Goal: Use online tool/utility: Utilize a website feature to perform a specific function

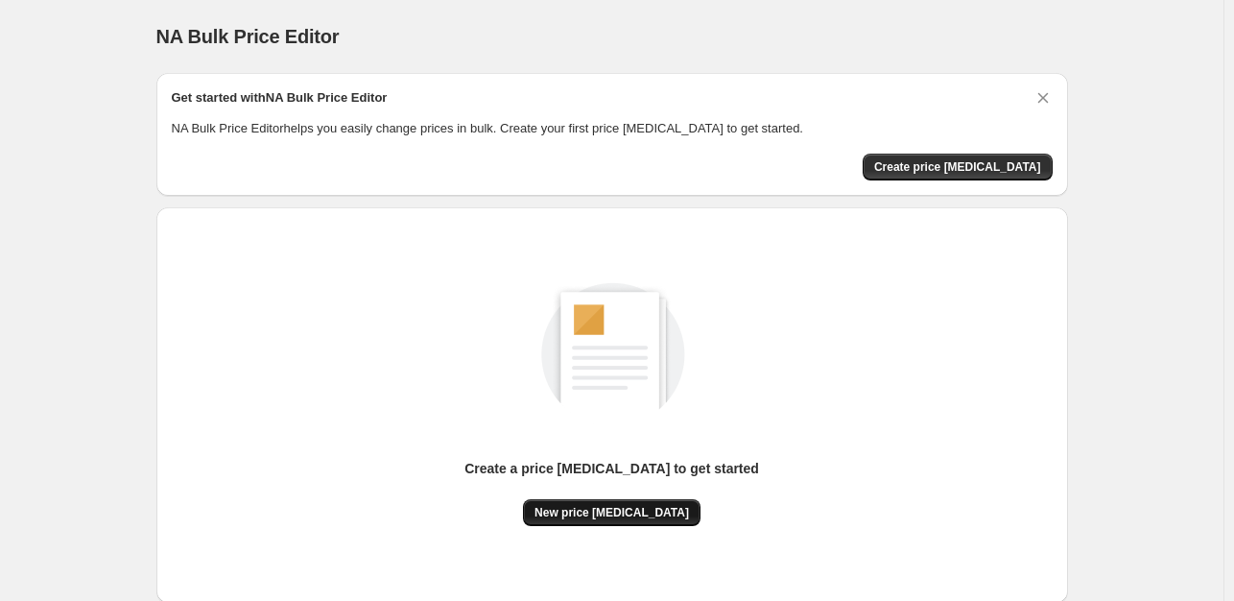
click at [625, 523] on button "New price [MEDICAL_DATA]" at bounding box center [612, 512] width 178 height 27
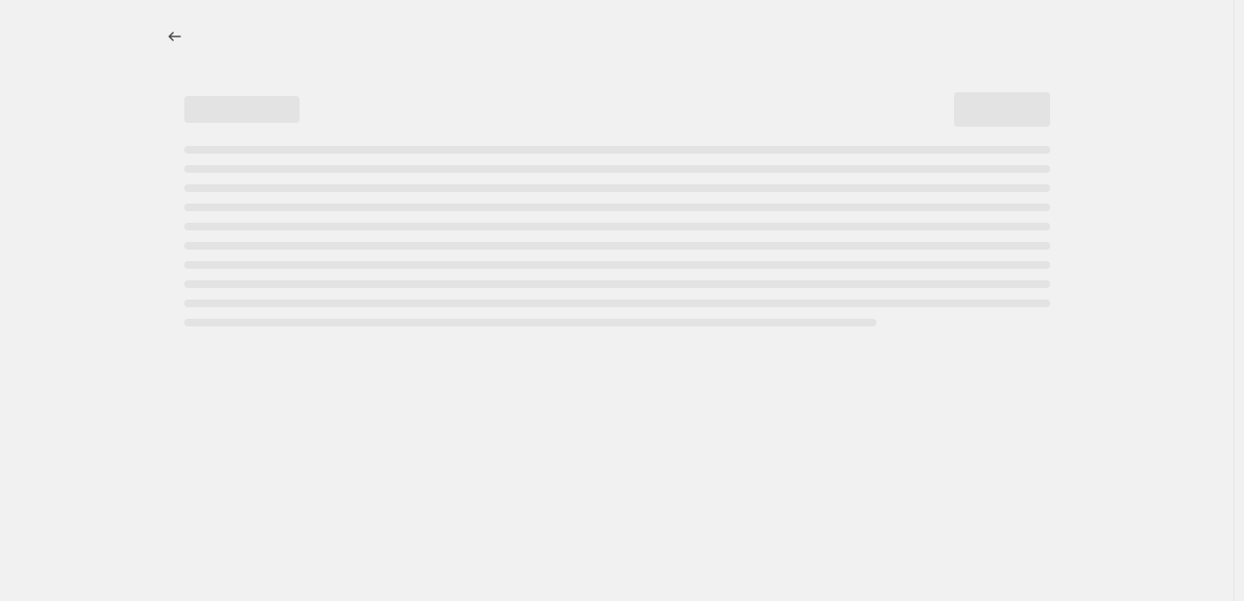
select select "percentage"
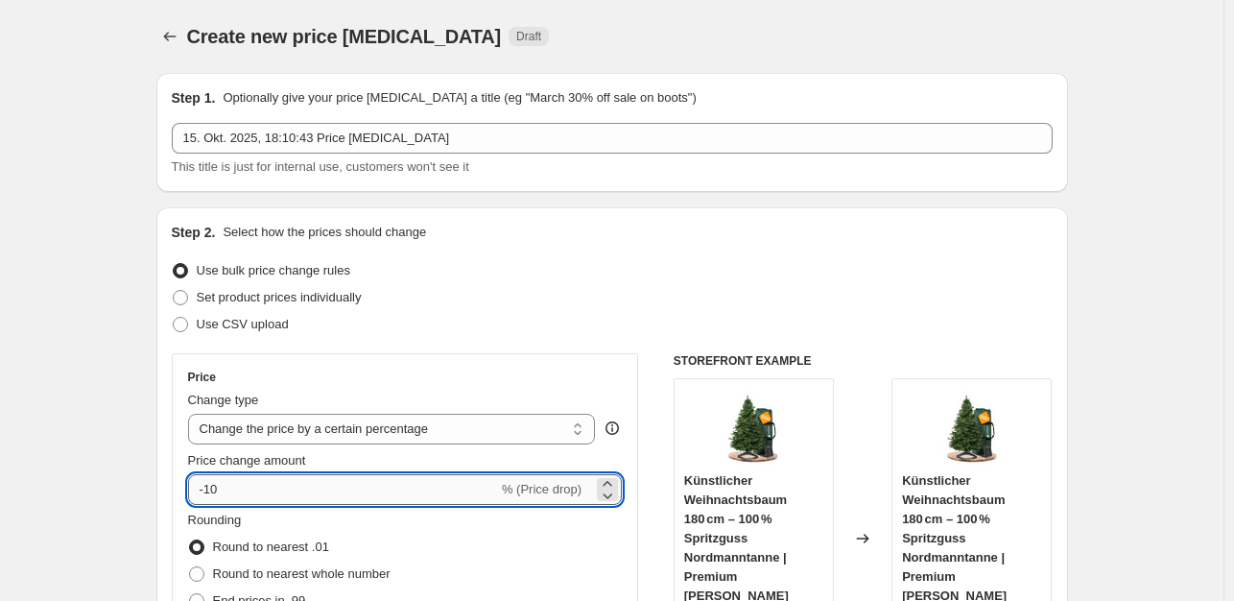
click at [265, 493] on input "-10" at bounding box center [343, 489] width 310 height 31
type input "-1"
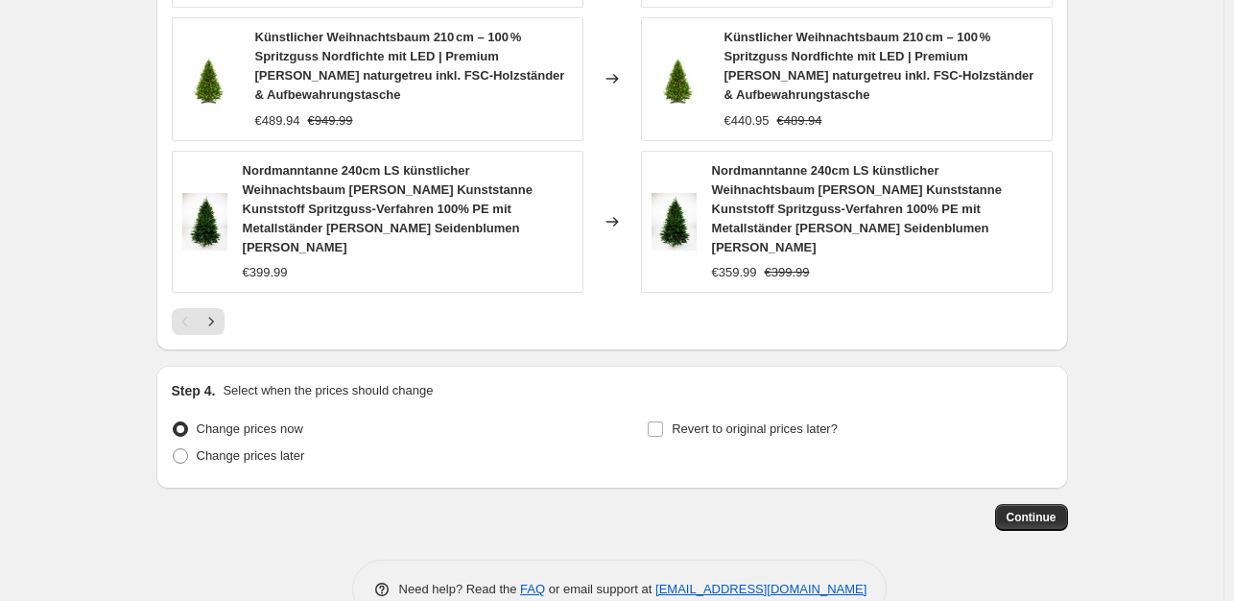
scroll to position [1558, 0]
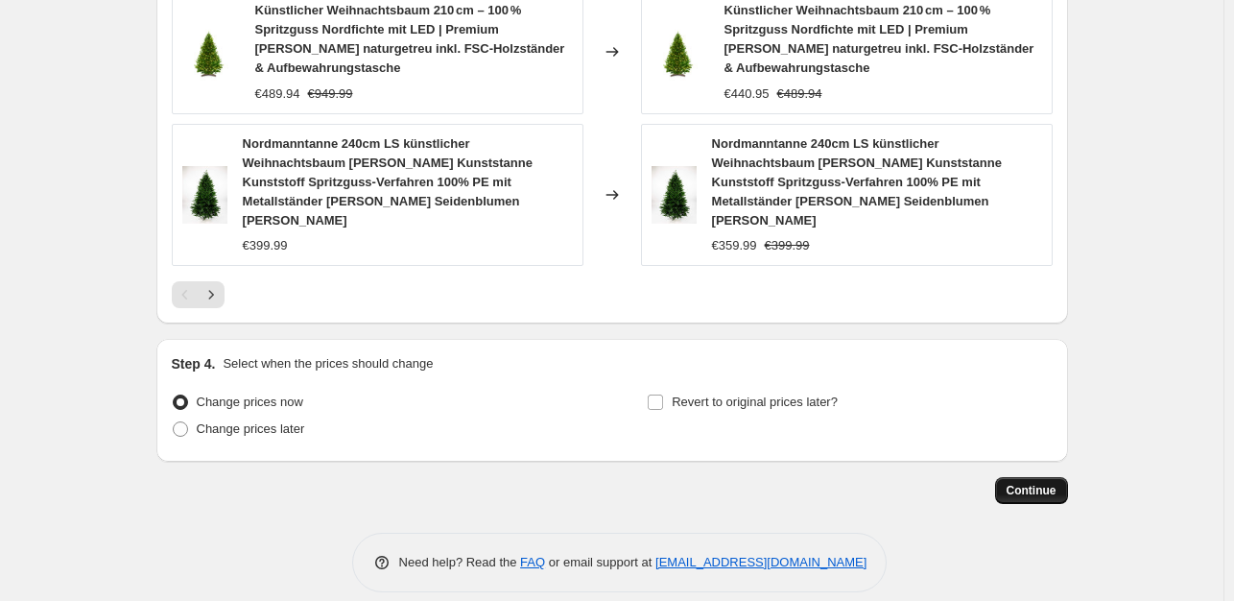
type input "-35"
click at [1022, 483] on span "Continue" at bounding box center [1032, 490] width 50 height 15
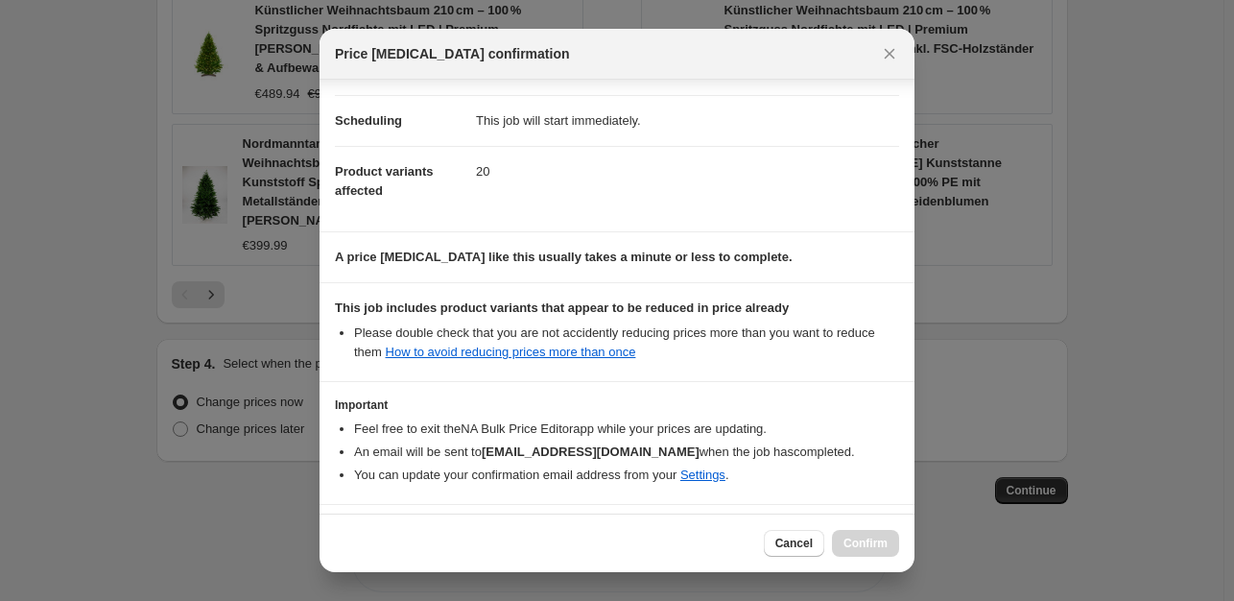
scroll to position [205, 0]
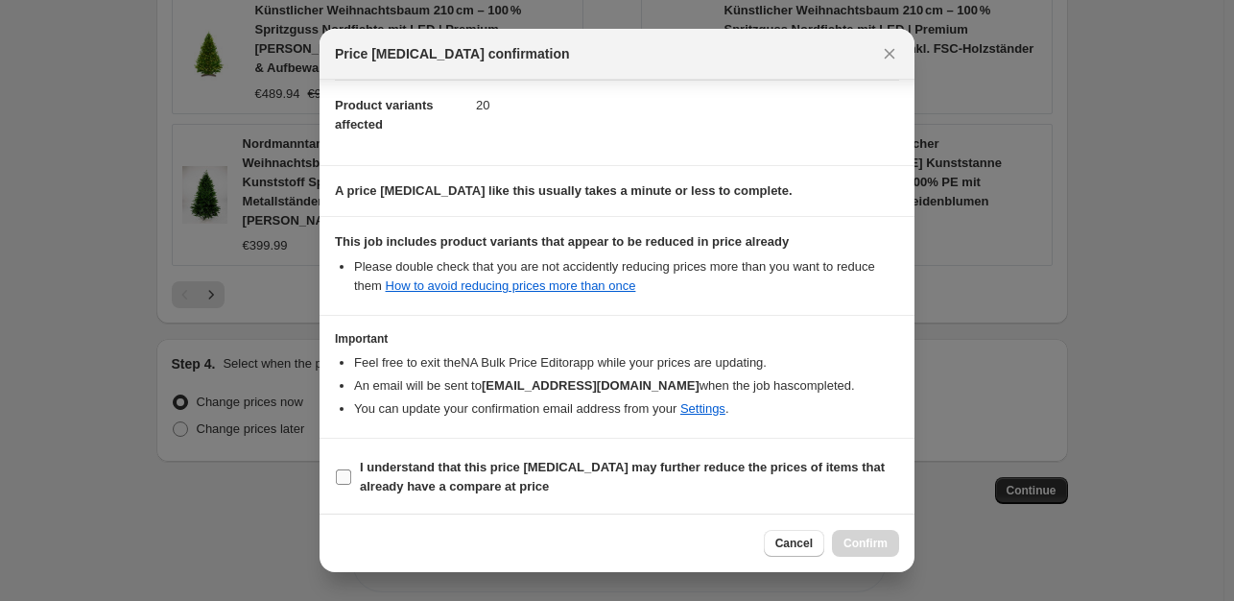
click at [339, 477] on input "I understand that this price [MEDICAL_DATA] may further reduce the prices of it…" at bounding box center [343, 476] width 15 height 15
checkbox input "true"
click at [845, 538] on span "Confirm" at bounding box center [866, 542] width 44 height 15
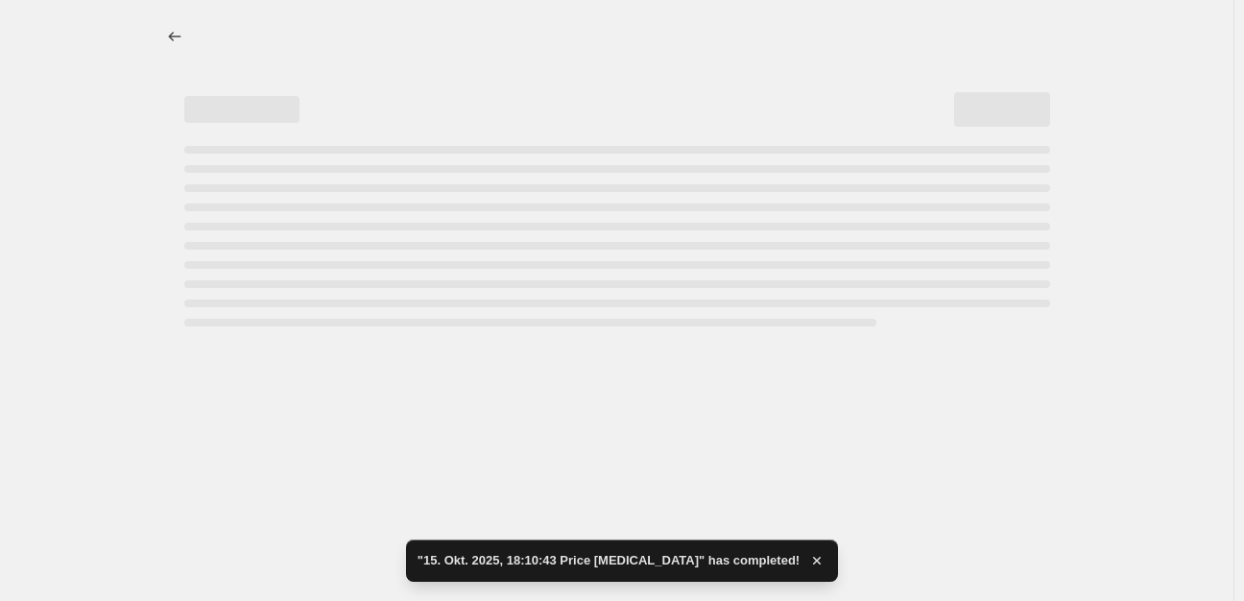
select select "percentage"
